Goal: Communication & Community: Answer question/provide support

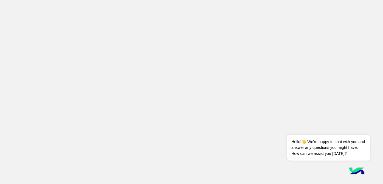
click at [358, 34] on app-root at bounding box center [191, 92] width 383 height 184
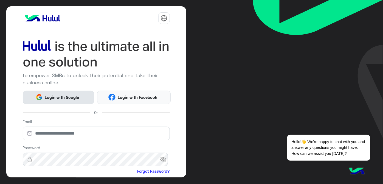
click at [80, 101] on button "Login with Google" at bounding box center [59, 96] width 72 height 13
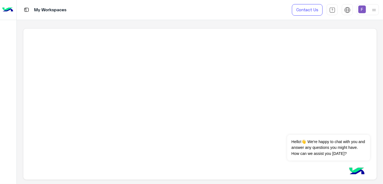
click at [362, 10] on img at bounding box center [362, 9] width 8 height 8
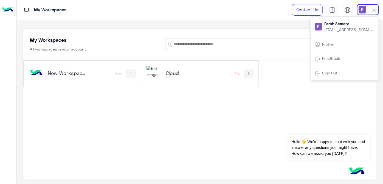
click at [171, 70] on h5 "Cloud" at bounding box center [185, 73] width 38 height 7
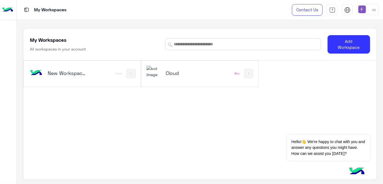
click at [171, 70] on h5 "Cloud" at bounding box center [185, 73] width 38 height 7
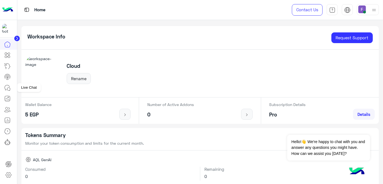
click at [5, 89] on icon at bounding box center [7, 87] width 5 height 5
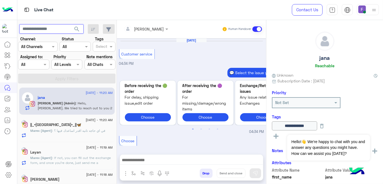
scroll to position [227, 0]
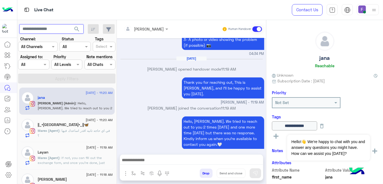
click at [49, 31] on input "text" at bounding box center [51, 29] width 64 height 10
paste input "**********"
type input "**********"
click at [81, 27] on button "search" at bounding box center [76, 30] width 13 height 12
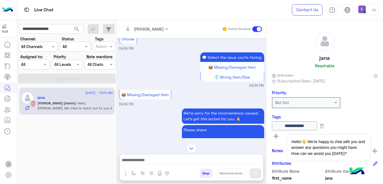
scroll to position [577, 0]
